Goal: Information Seeking & Learning: Find specific fact

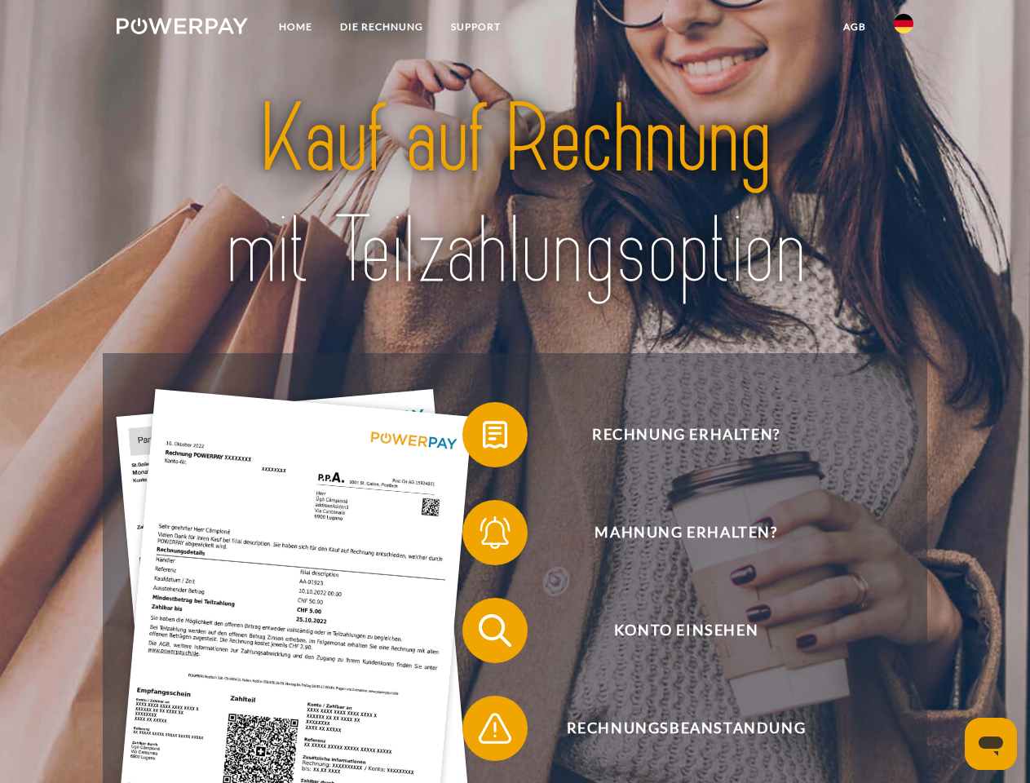
click at [182, 29] on img at bounding box center [182, 26] width 131 height 16
click at [904, 29] on img at bounding box center [904, 24] width 20 height 20
click at [854, 27] on link "agb" at bounding box center [855, 26] width 51 height 29
click at [483, 438] on span at bounding box center [471, 435] width 82 height 82
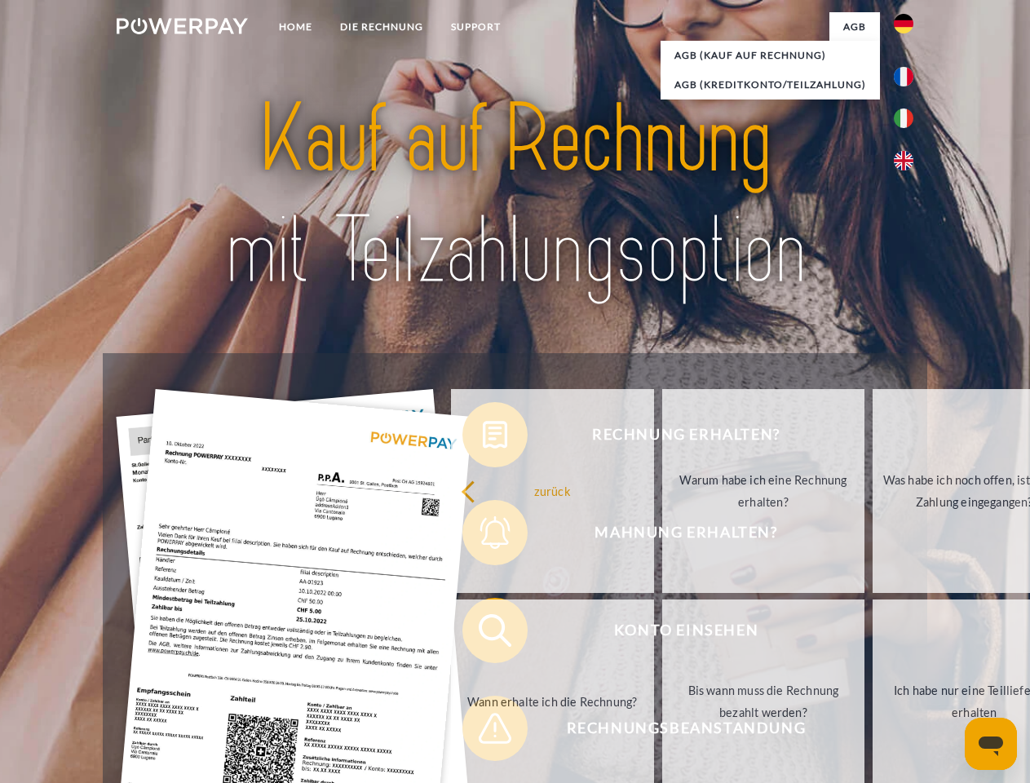
click at [483, 536] on div "Rechnung erhalten? Mahnung erhalten? Konto einsehen" at bounding box center [515, 679] width 824 height 653
click at [662, 634] on link "Bis wann muss die Rechnung bezahlt werden?" at bounding box center [763, 702] width 203 height 204
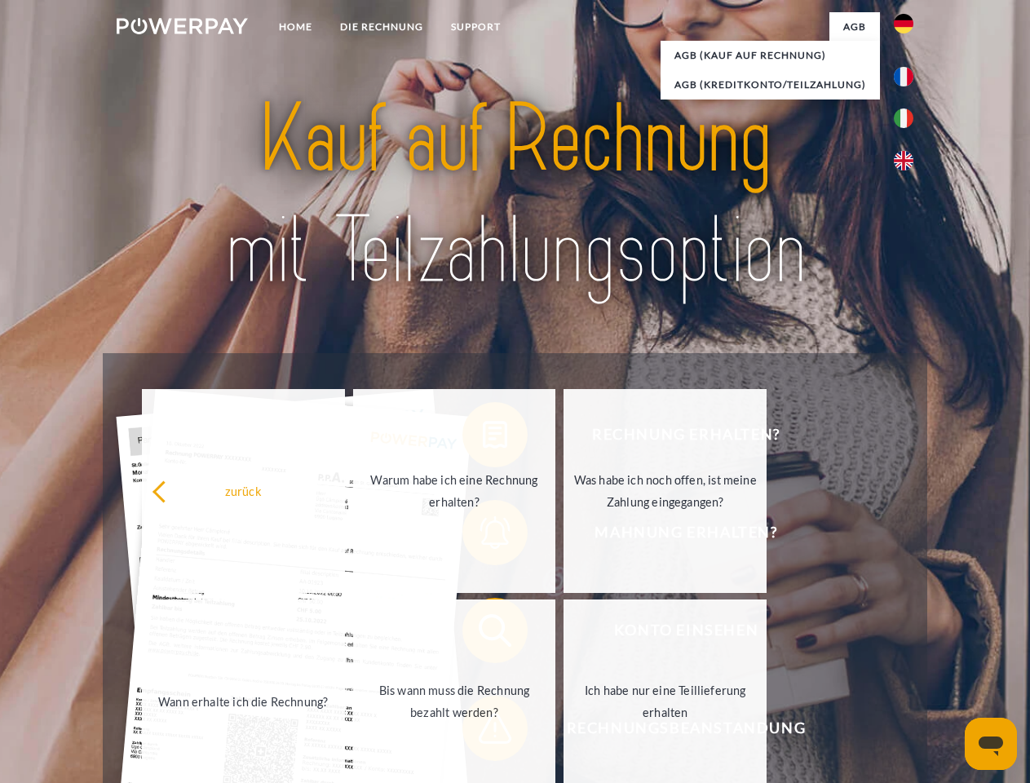
click at [483, 732] on span at bounding box center [471, 729] width 82 height 82
